Goal: Entertainment & Leisure: Consume media (video, audio)

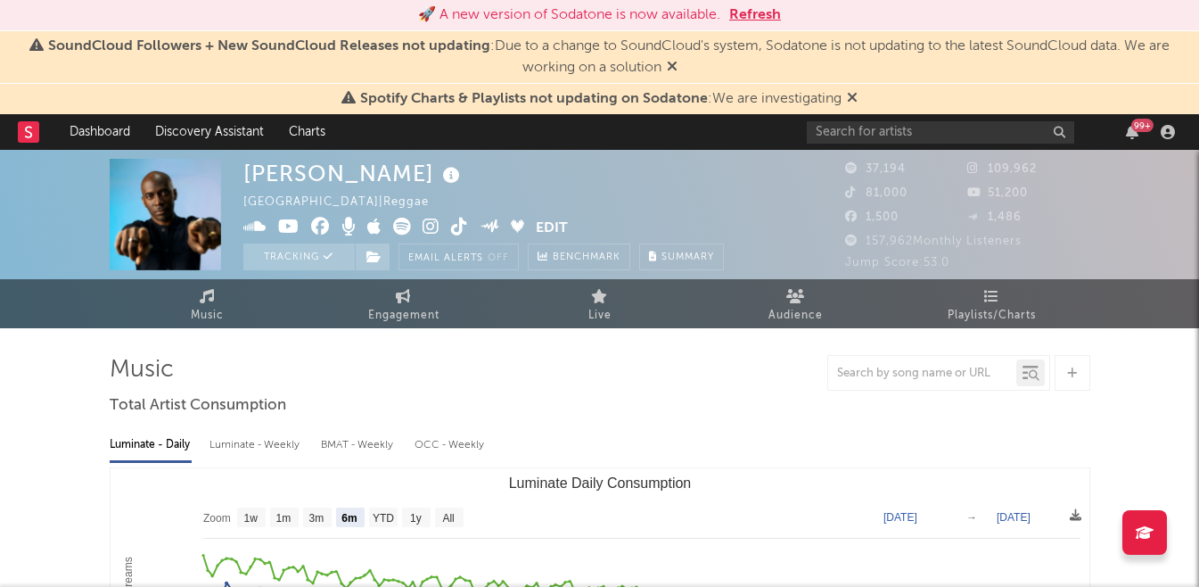
select select "6m"
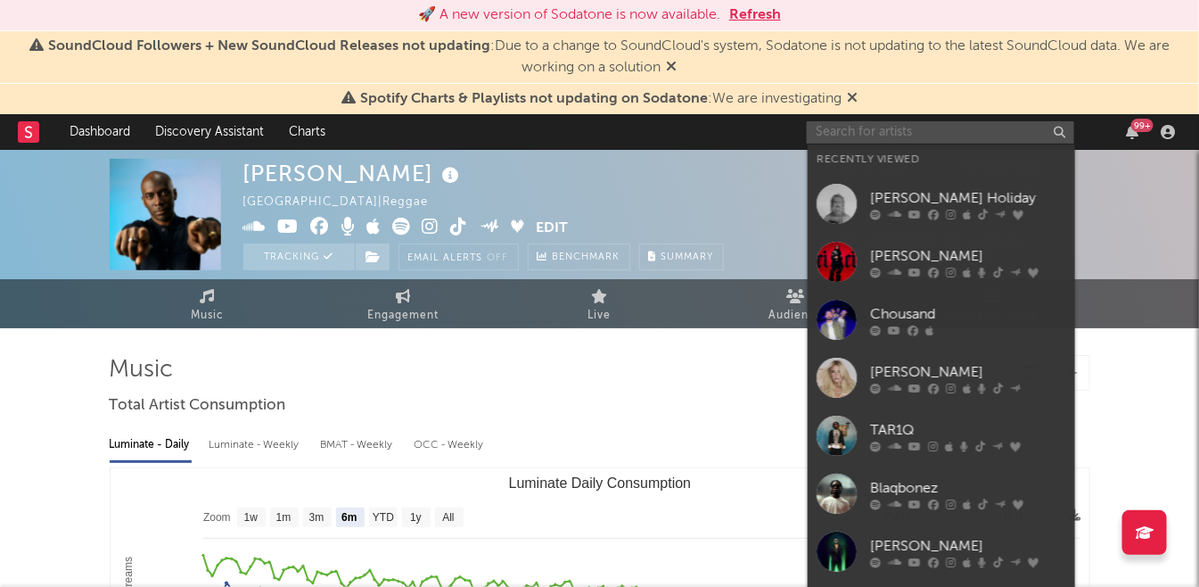
click at [918, 140] on input "text" at bounding box center [940, 132] width 267 height 22
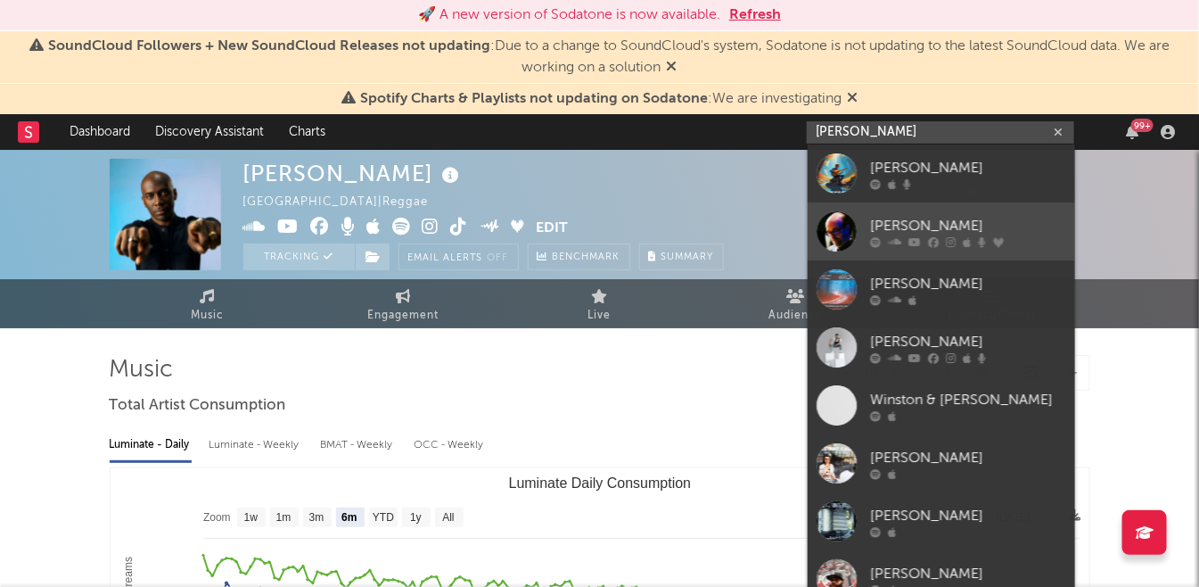
type input "[PERSON_NAME]"
click at [872, 210] on link "[PERSON_NAME]" at bounding box center [941, 231] width 267 height 58
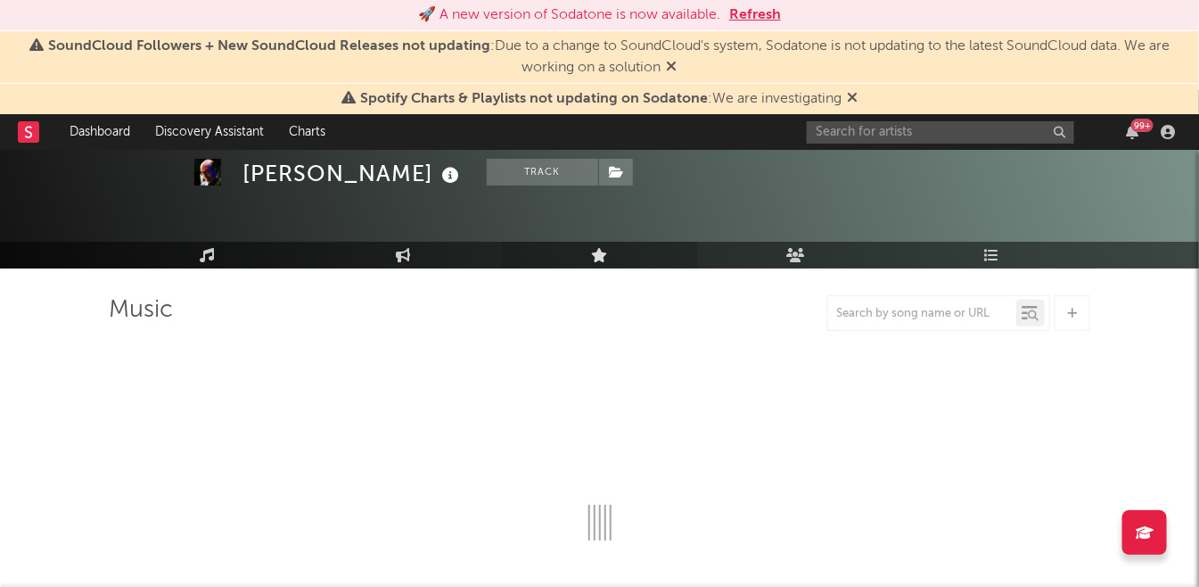
select select "6m"
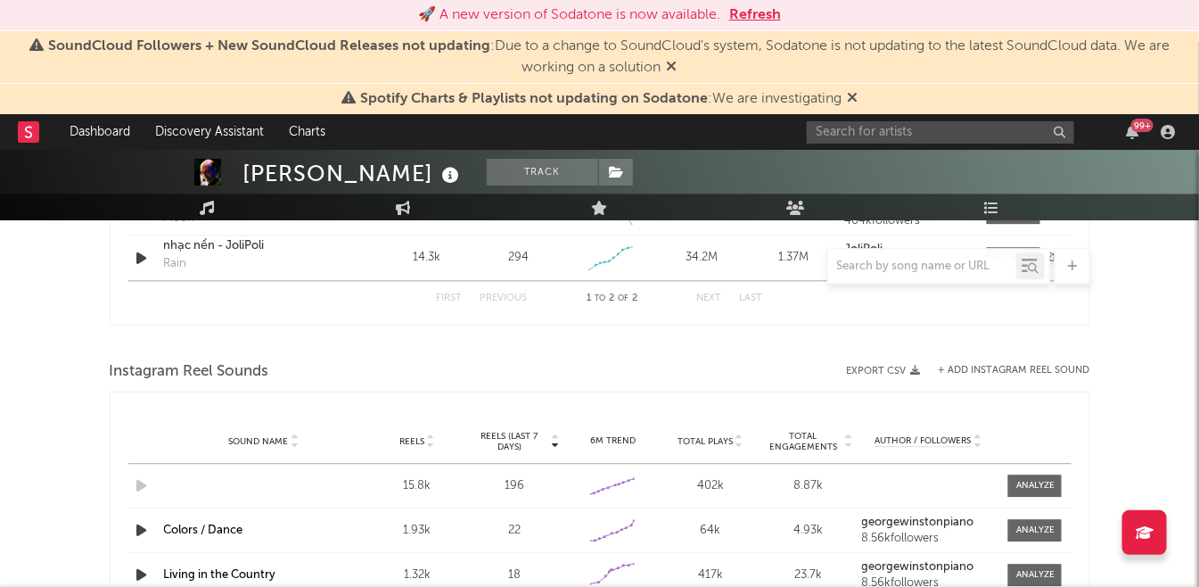
scroll to position [1263, 0]
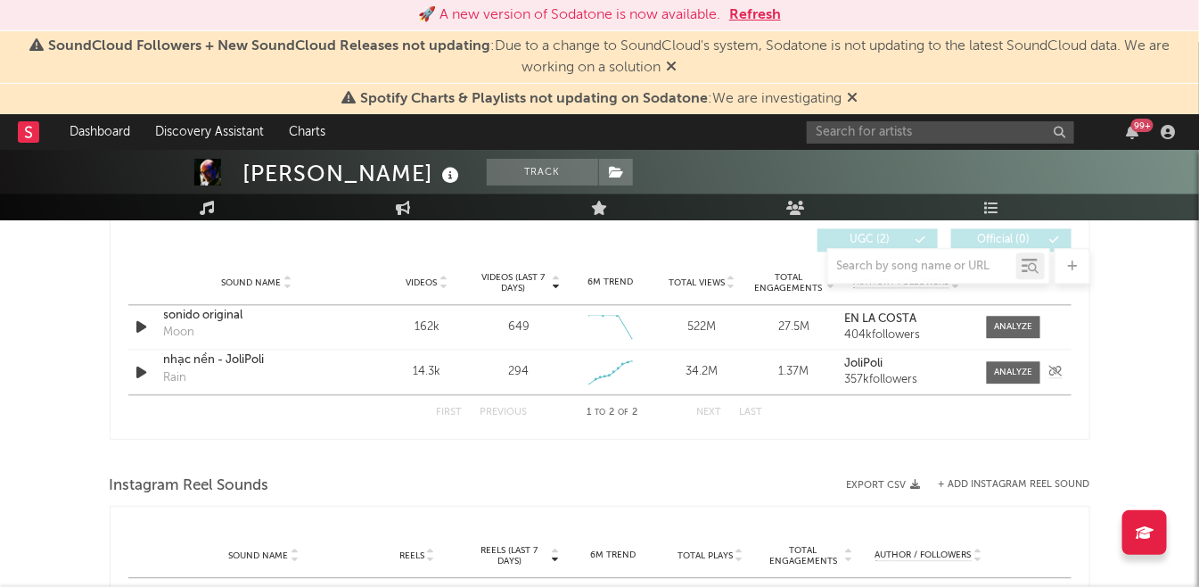
click at [338, 448] on div at bounding box center [600, 457] width 981 height 27
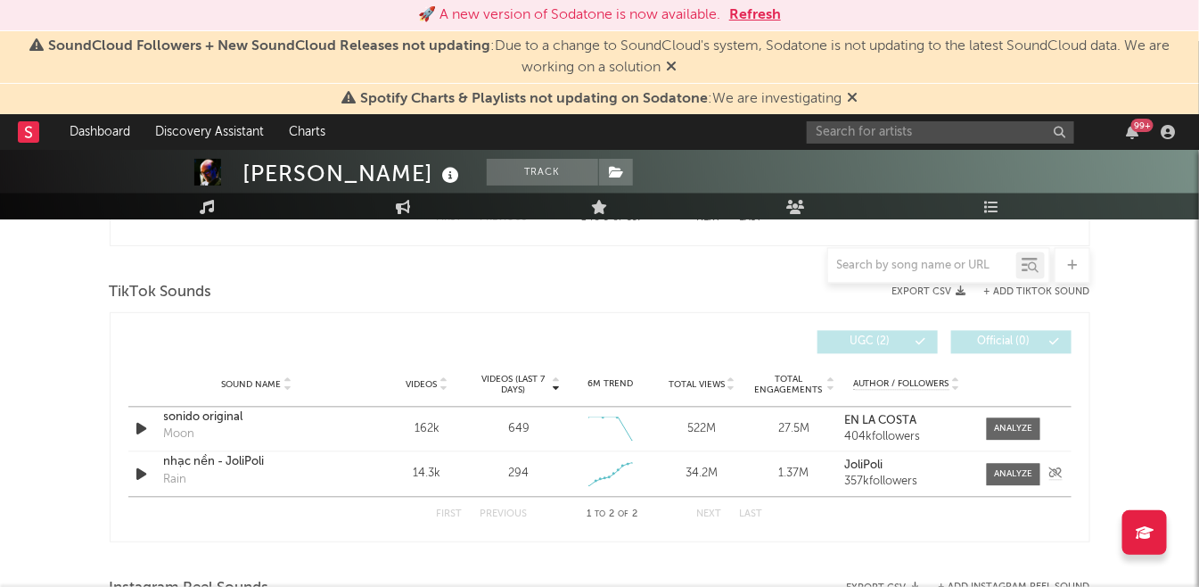
scroll to position [1159, 0]
drag, startPoint x: 218, startPoint y: 298, endPoint x: 104, endPoint y: 295, distance: 114.1
click at [104, 295] on div "[PERSON_NAME] Track [GEOGRAPHIC_DATA] | New Age Edit Track Benchmark Summary 14…" at bounding box center [599, 270] width 1199 height 2559
click at [284, 300] on div "TikTok Sounds" at bounding box center [600, 294] width 981 height 30
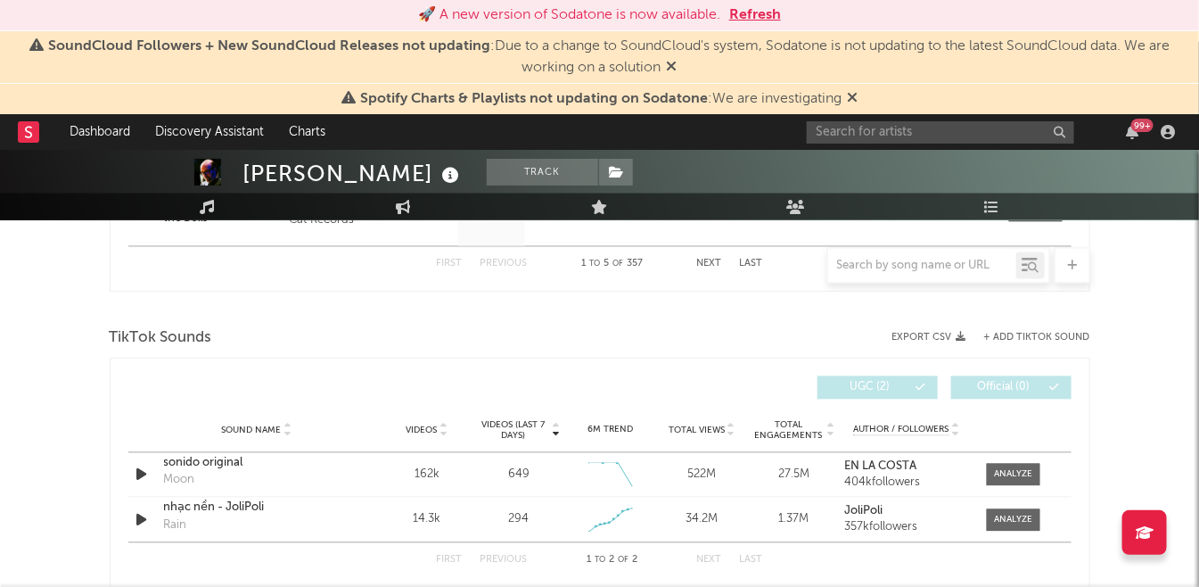
scroll to position [1116, 0]
click at [1129, 352] on div "[PERSON_NAME] Track [GEOGRAPHIC_DATA] | New Age Edit Track Benchmark Summary 14…" at bounding box center [599, 313] width 1199 height 2559
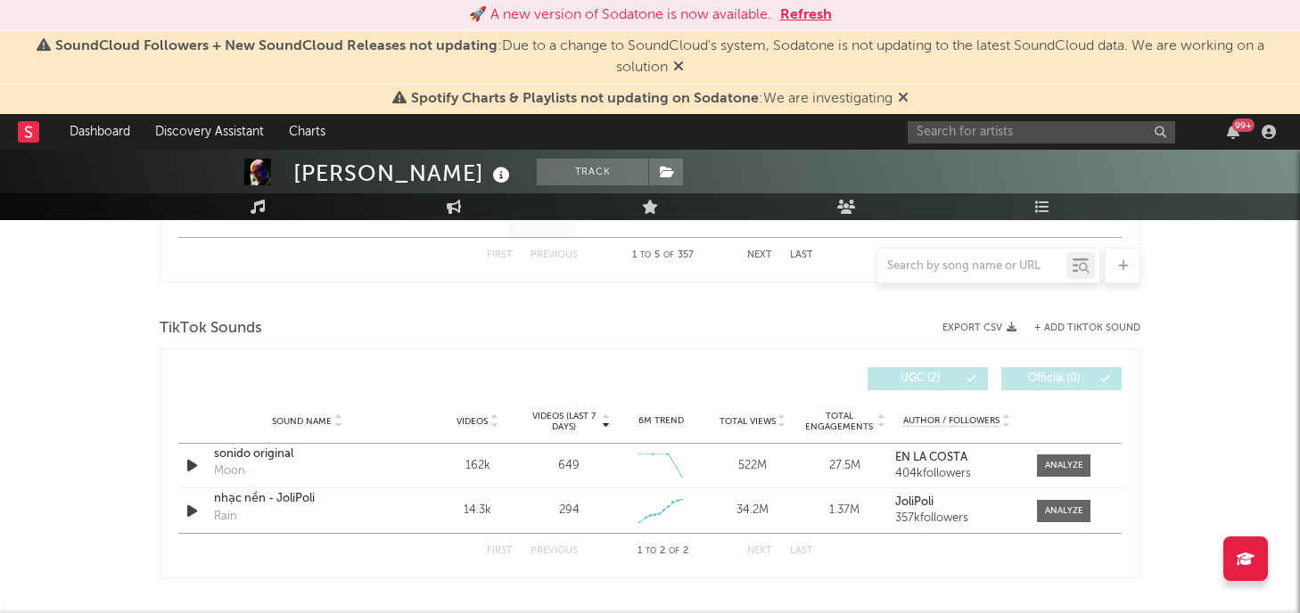
scroll to position [1129, 0]
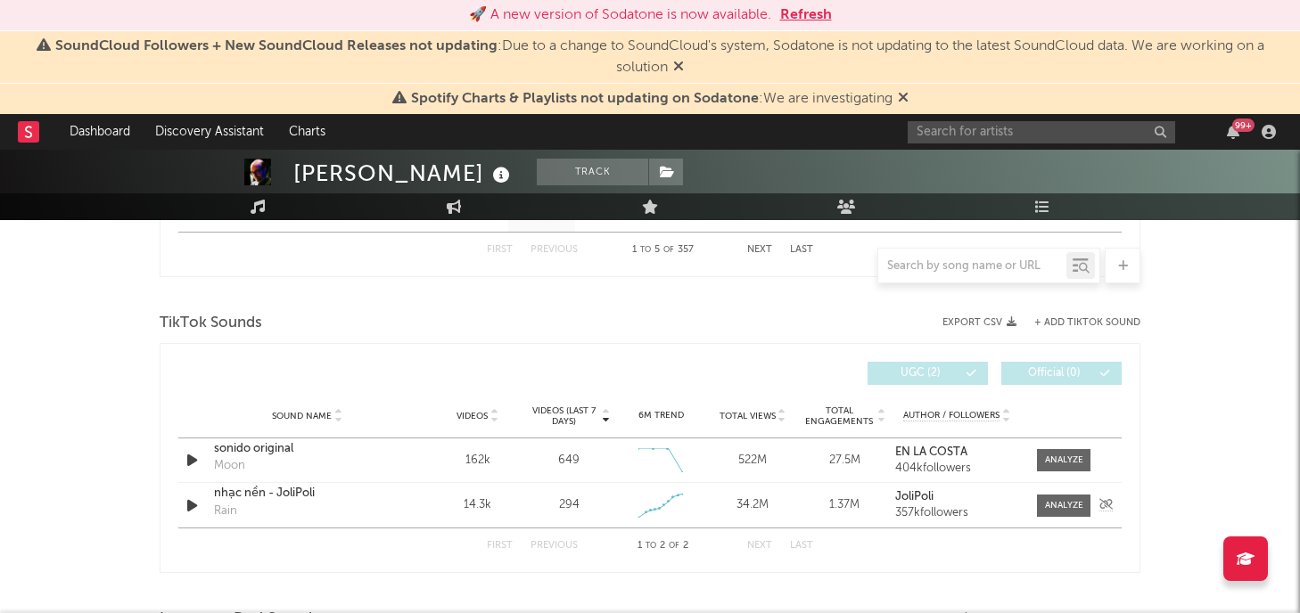
click at [193, 503] on icon "button" at bounding box center [192, 506] width 19 height 22
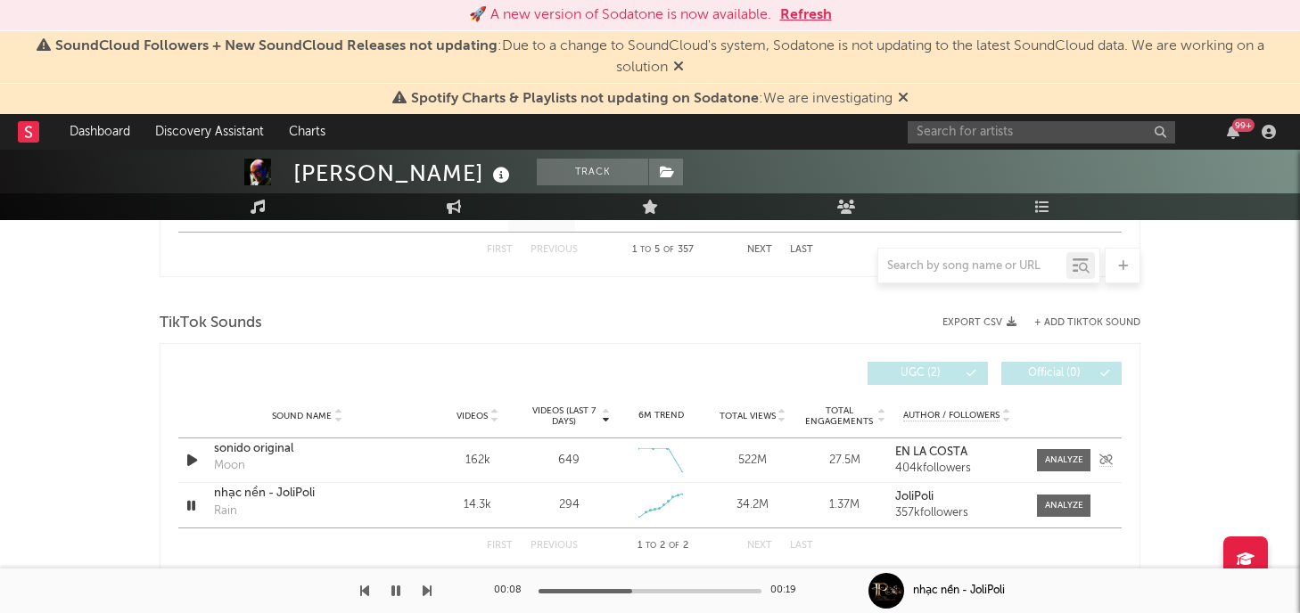
click at [193, 449] on icon "button" at bounding box center [192, 460] width 19 height 22
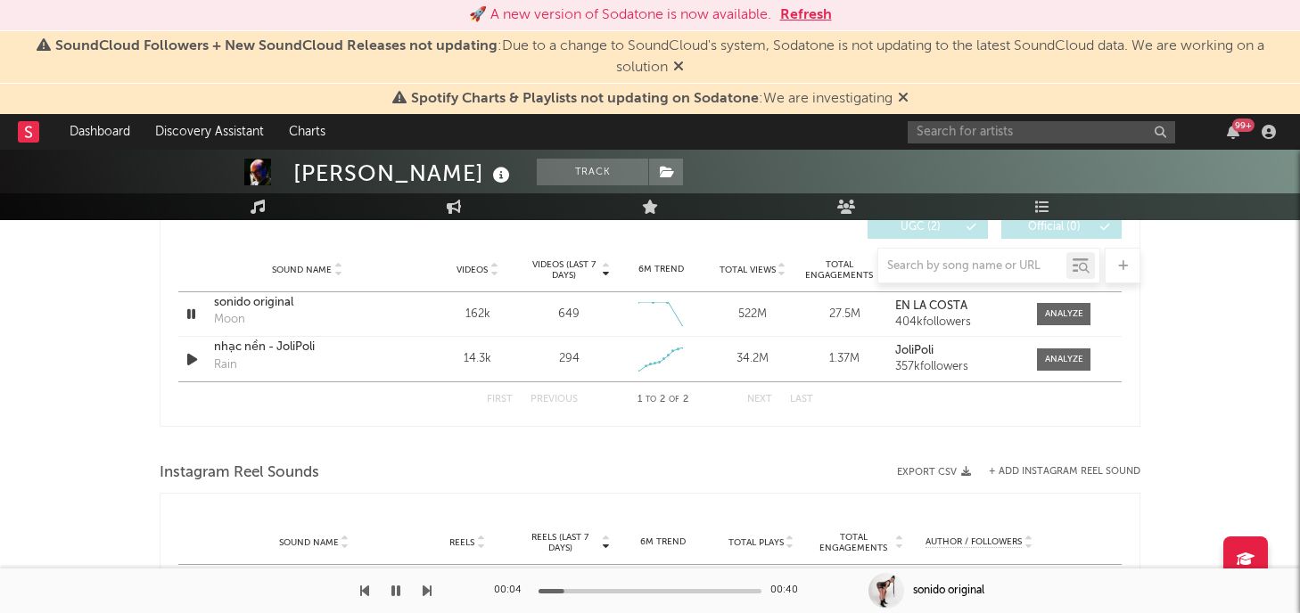
scroll to position [1226, 0]
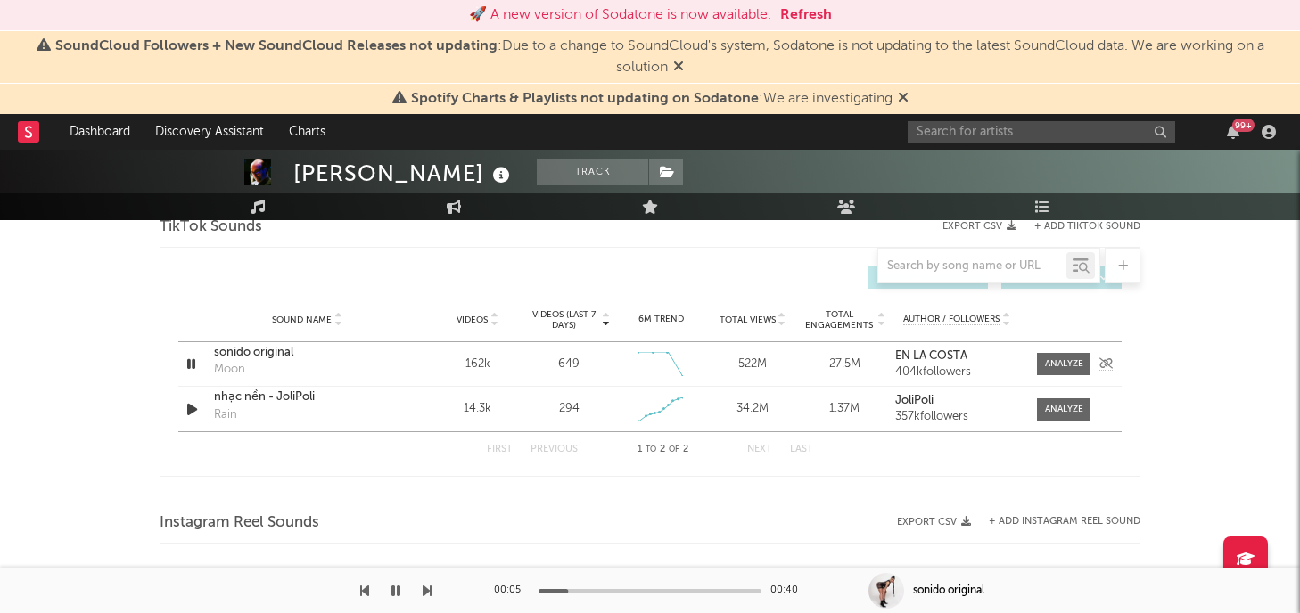
click at [196, 365] on icon "button" at bounding box center [191, 364] width 17 height 22
